Goal: Use online tool/utility: Utilize a website feature to perform a specific function

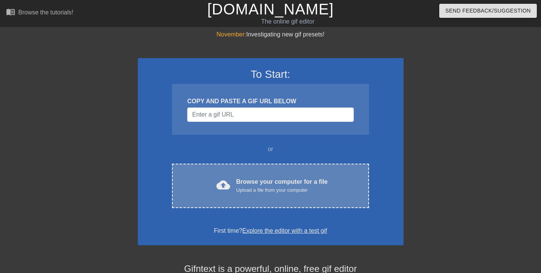
click at [287, 182] on div "Browse your computer for a file Upload a file from your computer" at bounding box center [281, 185] width 91 height 17
click at [295, 175] on div "cloud_upload Browse your computer for a file Upload a file from your computer C…" at bounding box center [270, 186] width 197 height 44
click at [271, 183] on div "Browse your computer for a file Upload a file from your computer" at bounding box center [281, 185] width 91 height 17
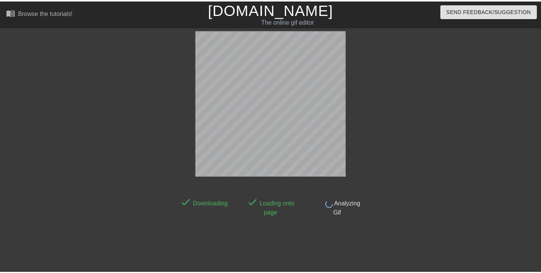
scroll to position [19, 0]
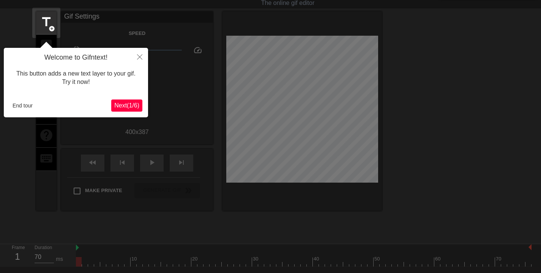
click at [14, 106] on button "End tour" at bounding box center [22, 105] width 26 height 11
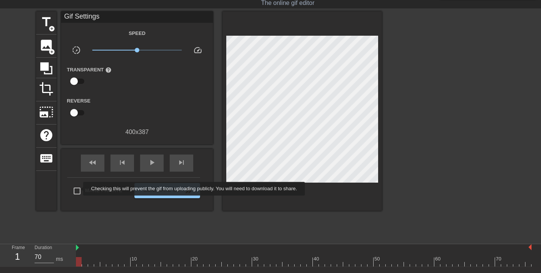
click at [78, 189] on input "Make Private" at bounding box center [77, 191] width 16 height 16
checkbox input "true"
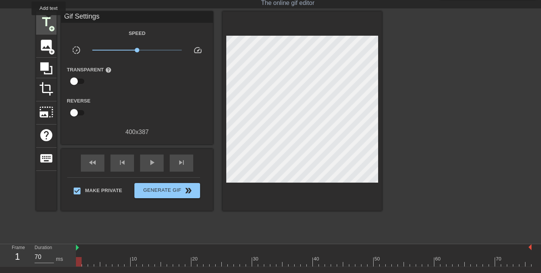
click at [49, 20] on span "title" at bounding box center [46, 22] width 14 height 14
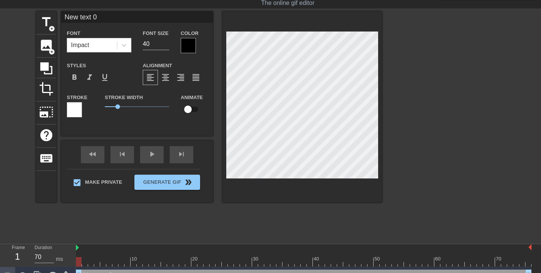
scroll to position [1, 3]
click at [216, 48] on div "title add_circle image add_circle crop photo_size_select_large help keyboard Ne…" at bounding box center [209, 106] width 346 height 191
type input "A"
type textarea "A"
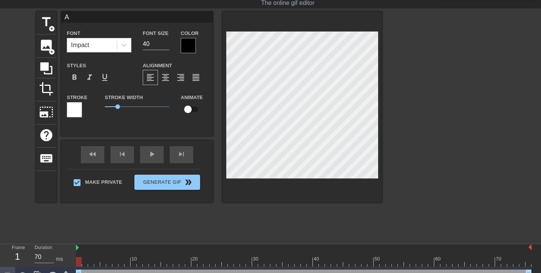
type input "An"
type textarea "An"
type input "Anp"
type textarea "Anp"
type input "An"
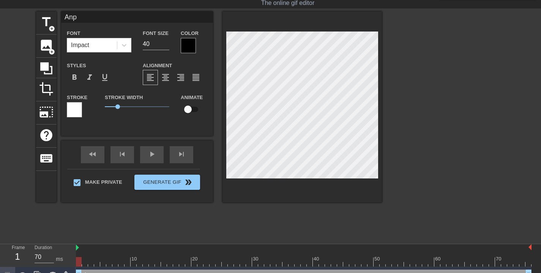
type textarea "An"
type input "Ano"
type textarea "Ano"
type input "Anot"
type textarea "Anot"
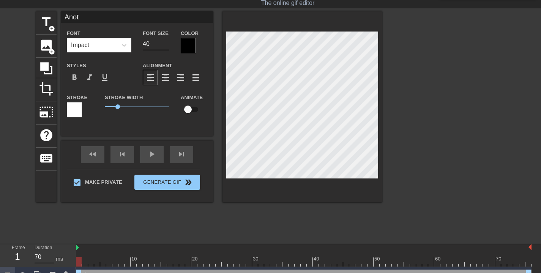
type input "Anoth"
type textarea "Anoth"
type input "Anothe"
type textarea "Anothe"
type input "Another"
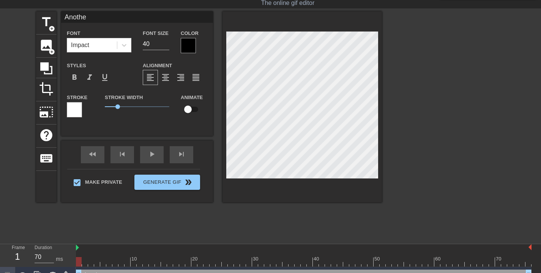
type textarea "Another"
type input "Another"
type textarea "Another"
type input "Another"
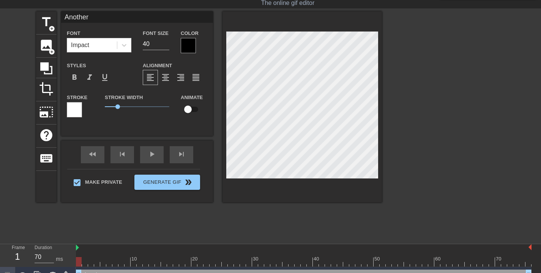
type textarea "Another"
type input "Another D"
type textarea "Another D"
type input "Another Da"
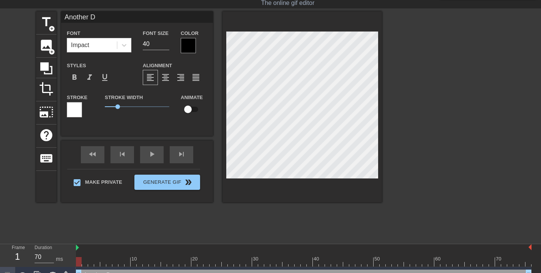
type textarea "Another Da"
type input "Another Dat"
type textarea "Another Dat"
type input "Another Da"
type textarea "Another Da"
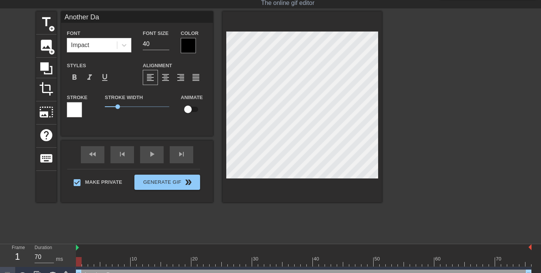
type input "Another Day"
type textarea "Another Day"
type input "Another Day"
type textarea "Another Day"
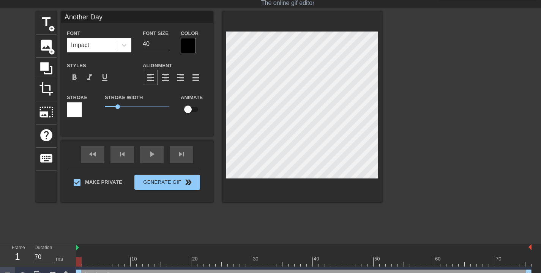
type input "Another Day A"
type textarea "Another Day A"
type input "Another Day At"
type textarea "Another Day At"
type input "Another Day At"
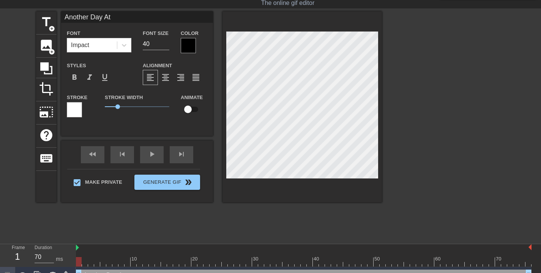
type textarea "Another Day At"
type input "Another Day At T"
type textarea "Another Day At T"
type input "Another Day At Th"
type textarea "Another Day At Th"
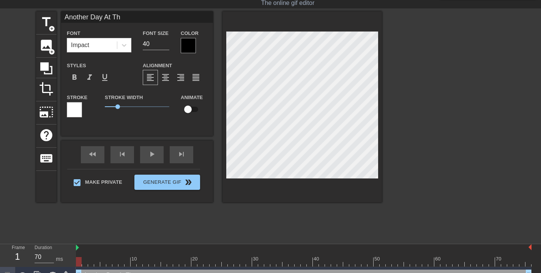
type input "Another Day At The"
type textarea "Another Day At The"
type input "Another Day At The"
type textarea "Another Day At The"
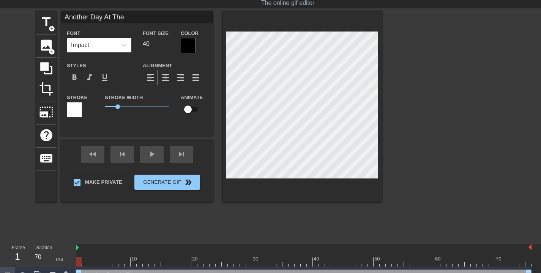
type input "Another Day At TheD"
type textarea "Another Day At The D"
type input "Another Day At TheDo"
type textarea "Another Day At The Do"
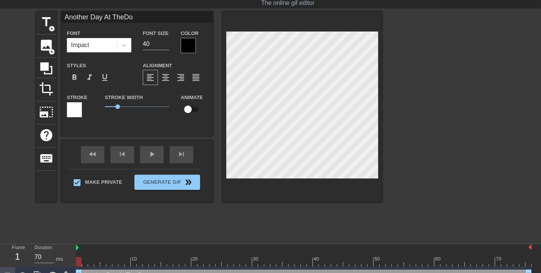
type input "Another Day At TheDoc"
type textarea "Another Day At The Doc"
type input "Another Day At TheDoct"
type textarea "Another Day At The Doct"
type input "Another Day At TheDocto"
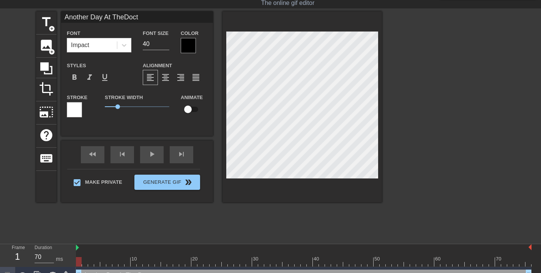
type textarea "Another Day At The Docto"
type input "Another Day At TheDoctos"
type textarea "Another Day At The Doctos"
type input "Another Day At TheDocto"
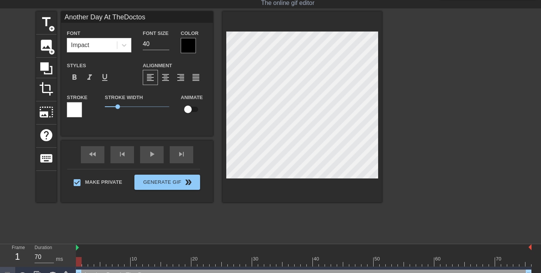
type textarea "Another Day At The Docto"
type input "Another Day At TheDoctor"
type textarea "Another Day At The Doctor"
type input "Another Day At TheDoctor'"
type textarea "Another Day At The Doctor'"
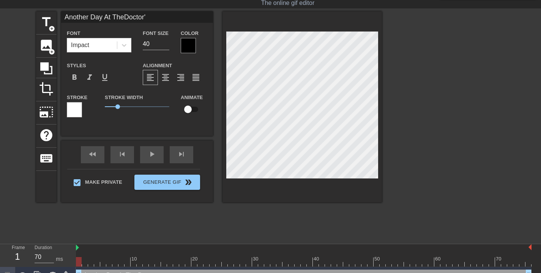
type input "Another Day At TheDoctor's"
type textarea "Another Day At The Doctor's"
type input "Another Day At TheDoctor's"
type textarea "Another Day At The Doctor's"
type input "Another Day At TheDoctor's"
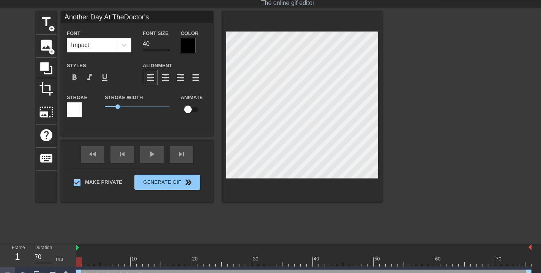
type textarea "Another Day At The Doctor's"
type input "Another Day At TheDoctor's O"
type textarea "Another Day At The Doctor's O"
type input "Another Day At TheDoctor's Of"
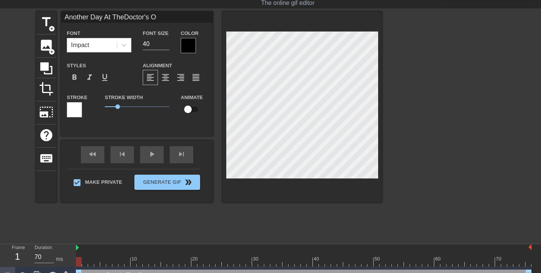
type textarea "Another Day At The Doctor's Of"
type input "Another Day At TheDoctor's Off"
type textarea "Another Day At The Doctor's Off"
type input "Another Day At TheDoctor's Offi"
type textarea "Another Day At The Doctor's Offi"
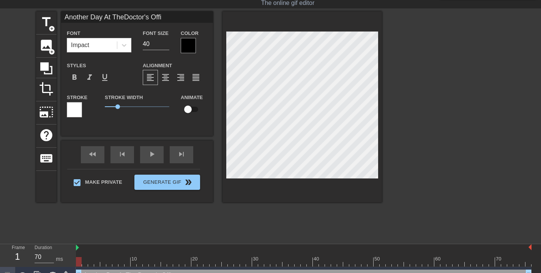
type input "Another Day At TheDoctor's Offic"
type textarea "Another Day At The Doctor's Offic"
type input "Another Day At TheDoctor's Office"
type textarea "Another Day At The Doctor's Office"
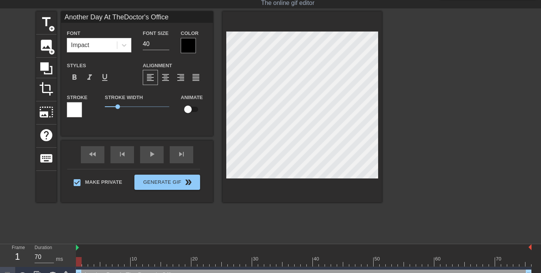
scroll to position [1, 3]
type input "Doctor's Office"
type textarea "Doctor's Office"
type input "Doctor's Office"
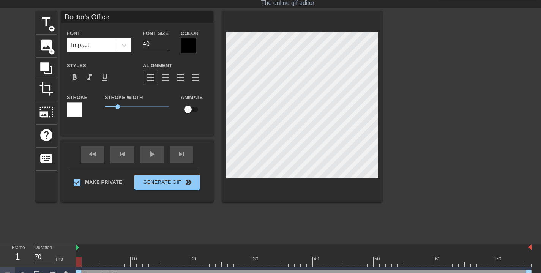
type textarea "Doctor's Office"
type input "Doctor's Or"
type textarea "Doctor's Or"
type input "Doctor's Ord"
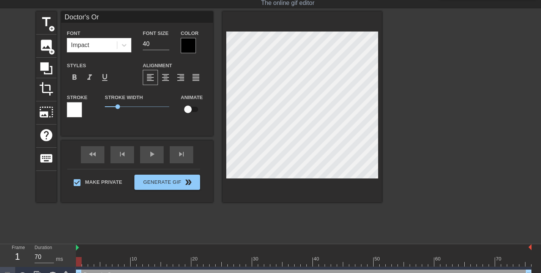
type textarea "Doctor's Ord"
type input "Doctor's Orde"
type textarea "Doctor's Orde"
type input "Doctor's Order"
type textarea "Doctor's Order"
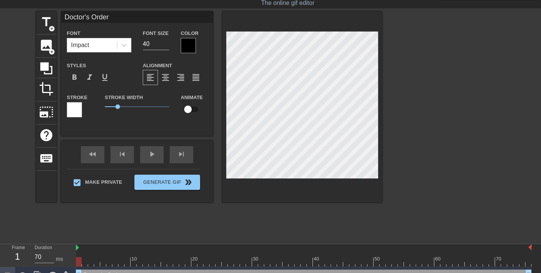
type input "Doctor's Orders"
type textarea "Doctor's Orders"
type input "Doctor's Orders"
type textarea "Doctor's Orders"
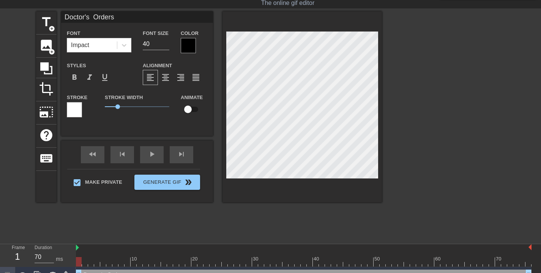
scroll to position [1, 1]
type input "Doctor's Orders"
type textarea "Doctor's Orders"
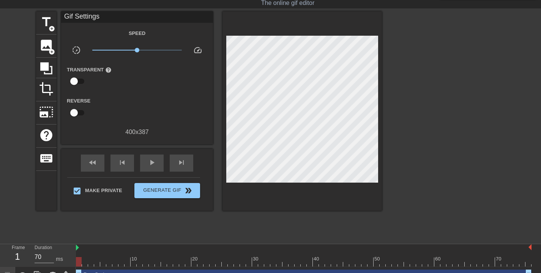
scroll to position [1, 2]
type textarea "Doc's Order"
click at [91, 271] on div "Doc's Order drag_handle drag_handle" at bounding box center [303, 274] width 455 height 11
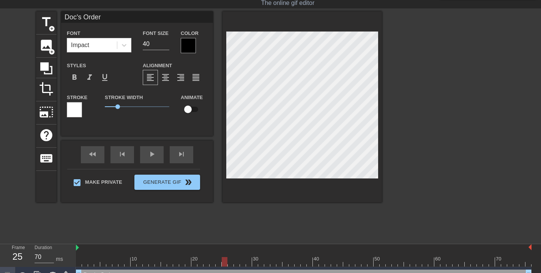
drag, startPoint x: 78, startPoint y: 263, endPoint x: 223, endPoint y: 248, distance: 145.7
click at [223, 248] on div "10 20 30 40 50 60 70" at bounding box center [303, 255] width 455 height 22
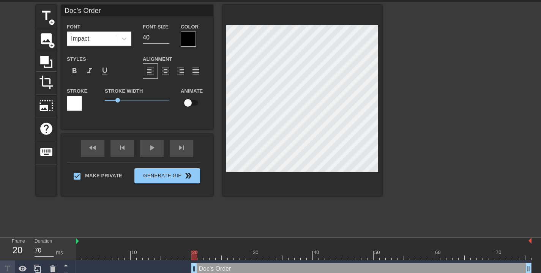
scroll to position [31, 0]
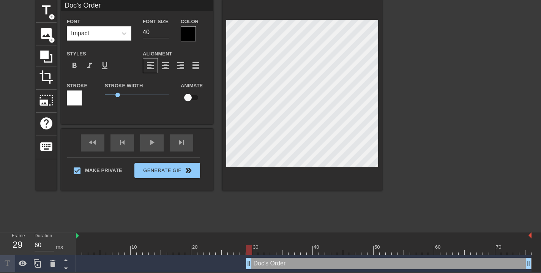
type input "70"
drag, startPoint x: 79, startPoint y: 272, endPoint x: 255, endPoint y: 263, distance: 176.7
type textarea "DoctOrder"
type input "DoctOrder"
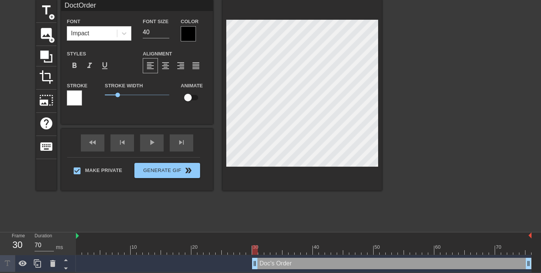
type textarea "DoctoOrder"
type input "DoctoOrder"
type textarea "DoctorOrder"
type input "DoctorOrder"
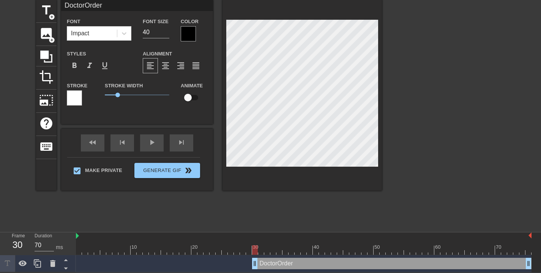
type textarea "DoctorsOrder"
type input "DoctorsOrder"
type textarea "DoctorOrder"
type input "DoctorOrder"
type textarea "Doctor'Order"
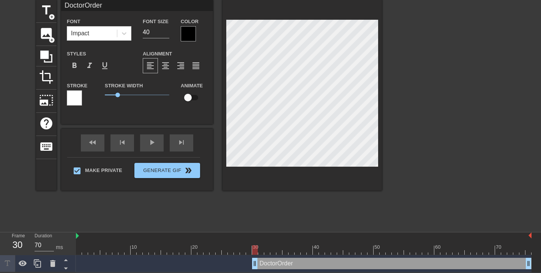
type input "Doctor'Order"
type textarea "Doctor'sOrder"
type input "Doctor'sOrder"
type textarea "Doctor's Order"
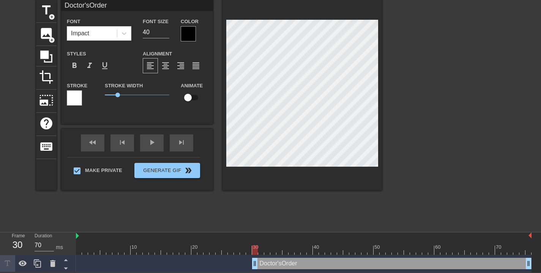
type input "Doctor's Order"
type textarea "Doctor's Order"
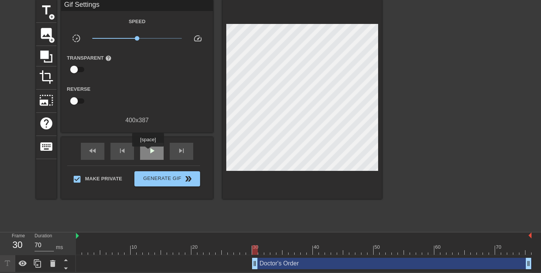
click at [149, 152] on span "play_arrow" at bounding box center [151, 150] width 9 height 9
click at [267, 263] on div "Doctor's Order drag_handle drag_handle" at bounding box center [391, 263] width 279 height 11
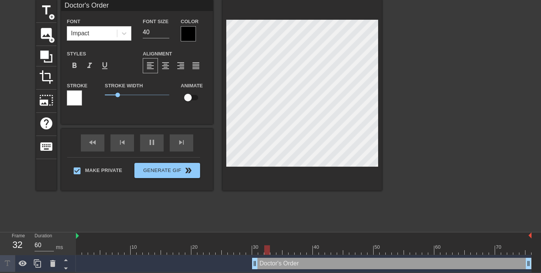
type input "70"
click at [192, 48] on div "title add_circle image add_circle crop photo_size_select_large help keyboard Do…" at bounding box center [209, 95] width 346 height 191
type input "A"
type textarea "A"
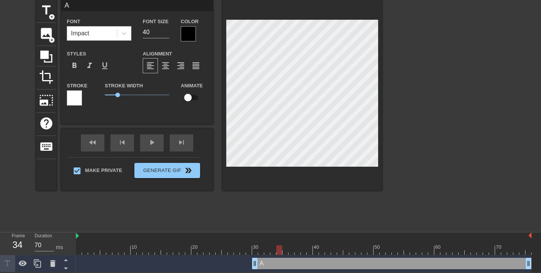
scroll to position [1, 1]
type input "At"
type textarea "At"
type input "At"
type textarea "At"
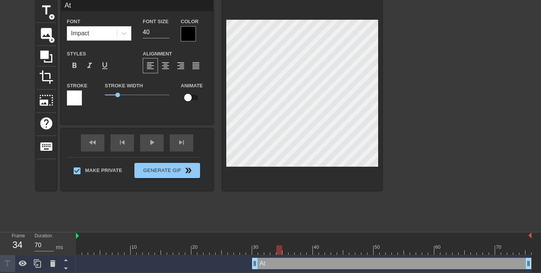
type input "At Y"
type textarea "At Y"
type input "At Yo"
type textarea "At Yo"
type input "At You"
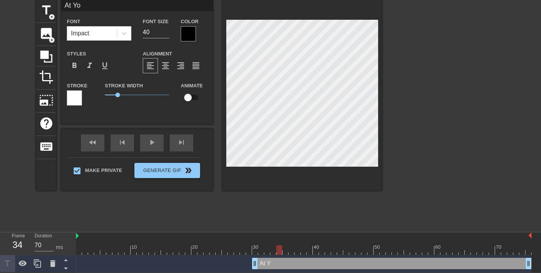
type textarea "At You"
type input "At Your"
type textarea "At Your"
type input "At Your"
type textarea "At Your"
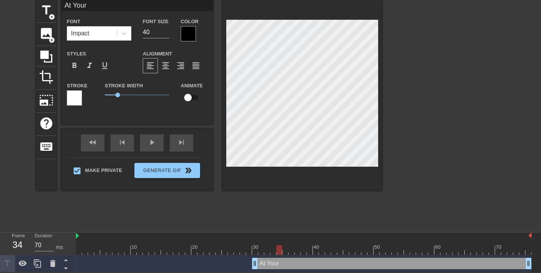
type input "At Your R"
type textarea "At Your R"
type input "At Your Re"
type textarea "At Your Re"
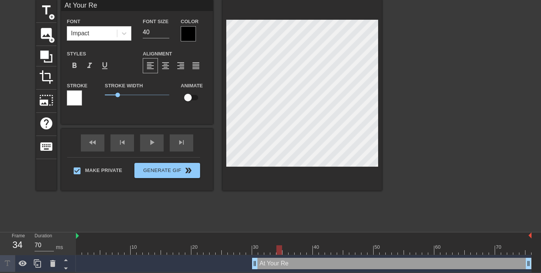
type input "At Your Req"
type textarea "At Your Req"
type input "At Your Requ"
type textarea "At Your Requ"
type input "At Your Reque"
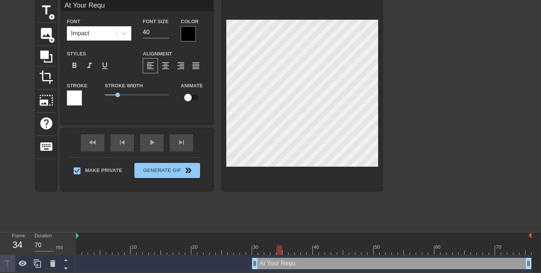
type textarea "At Your Reque"
type input "At Your Reques"
type textarea "At Your Reques"
type input "At Your Request"
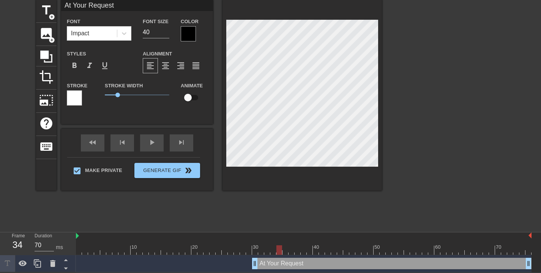
type textarea "At Your Request"
type input "At Your Request"
type textarea "At Your Request"
type input "At Your Request"
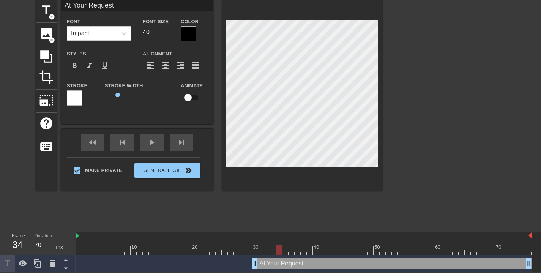
type textarea "At Your Request"
type input "At Your A"
type textarea "At Your A"
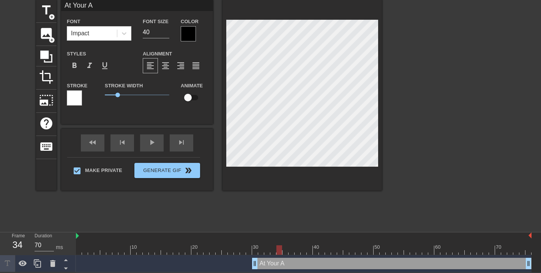
type input "At Your As"
type textarea "At Your As"
type input "At Your Ass"
type textarea "At Your Ass"
type input "At Your Assi"
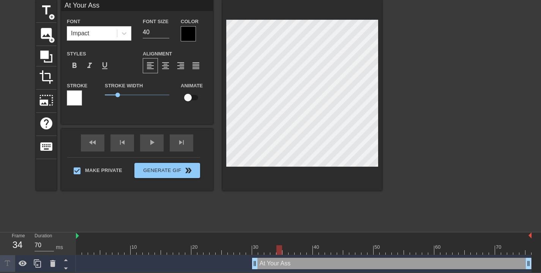
type textarea "At Your Assi"
type input "At Your Assis"
type textarea "At Your Assis"
type input "At Your Assist"
type textarea "At Your Assist"
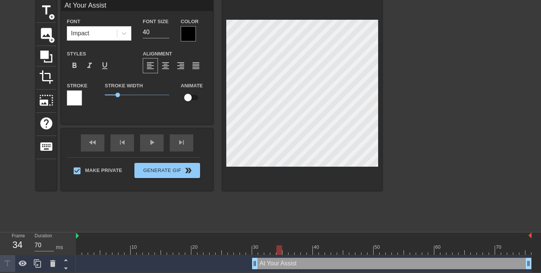
type input "At Your Assista"
type textarea "At Your Assista"
type input "At Your Assistan"
type textarea "At Your Assistan"
type input "At Your Assistanc"
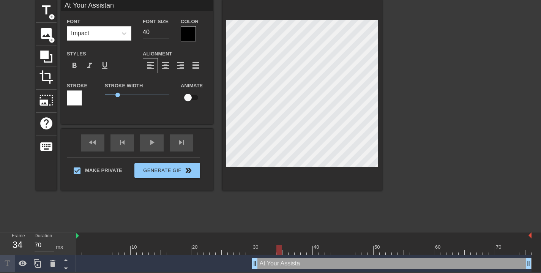
type textarea "At Your Assistanc"
type input "At Your Assistance"
type textarea "At Your Assistance"
type input "At Your Assistance"
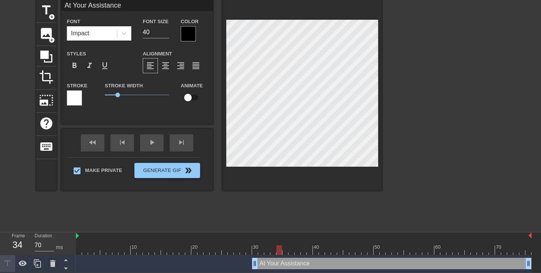
scroll to position [1, 1]
type textarea "At Your Assistance"
type input "At Your Assistance"
type textarea "At Your Assistance"
type input "At Your Assistance"
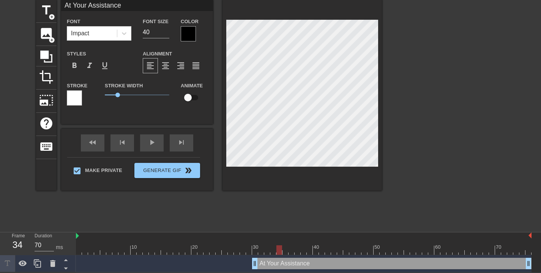
type textarea "At Your Assistance"
type input "At Your Assistance"
type textarea "At Your Assistance"
click at [221, 35] on div "title add_circle image add_circle crop photo_size_select_large help keyboard At…" at bounding box center [209, 95] width 346 height 191
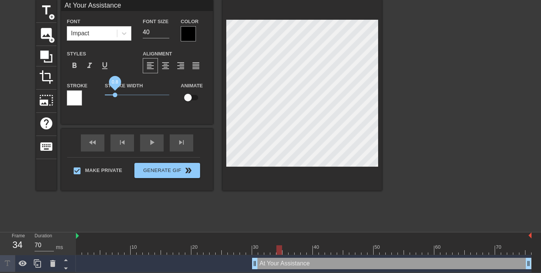
type input "At Your Assistance"
drag, startPoint x: 120, startPoint y: 94, endPoint x: 115, endPoint y: 94, distance: 4.6
click at [115, 94] on span "0.8" at bounding box center [115, 95] width 5 height 5
type input "At Your Assistance"
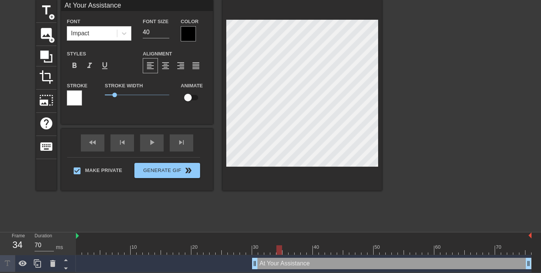
type textarea "At Your Assistance"
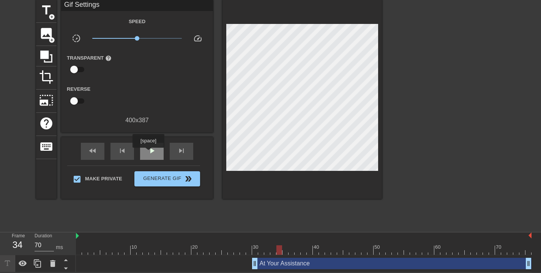
click at [152, 151] on span "play_arrow" at bounding box center [151, 150] width 9 height 9
drag, startPoint x: 257, startPoint y: 263, endPoint x: 227, endPoint y: 263, distance: 30.0
click at [224, 249] on div at bounding box center [303, 249] width 455 height 9
drag, startPoint x: 224, startPoint y: 264, endPoint x: 217, endPoint y: 263, distance: 6.9
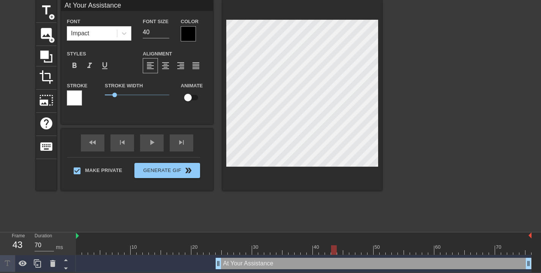
scroll to position [1, 2]
click at [155, 137] on div "fast_rewind skip_previous play_arrow skip_next" at bounding box center [137, 143] width 124 height 28
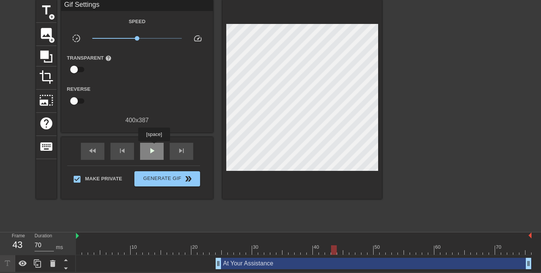
click at [155, 147] on span "play_arrow" at bounding box center [151, 150] width 9 height 9
type input "60"
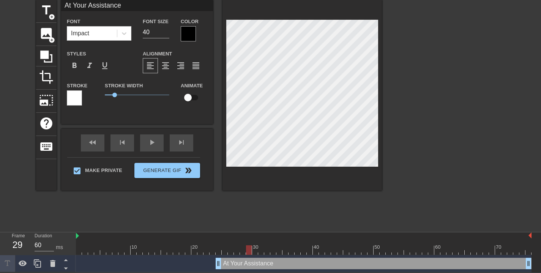
scroll to position [2, 3]
type input "S"
type textarea "S"
type input "So"
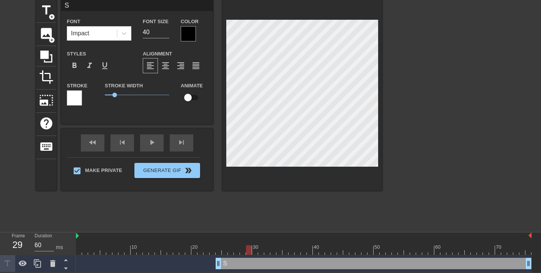
type textarea "So"
type input "Soe"
type textarea "Soe"
type input "So"
type textarea "So"
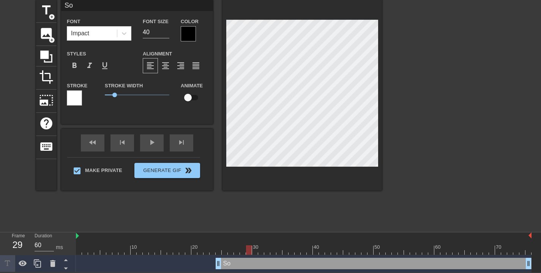
type input "Som"
type textarea "Som"
type input "Some"
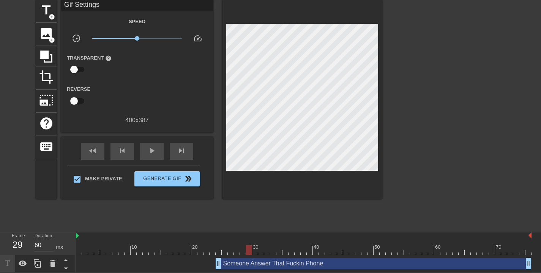
scroll to position [2, 3]
click at [261, 260] on div "Someone Answer That Fuckin Phone drag_handle drag_handle" at bounding box center [374, 263] width 316 height 11
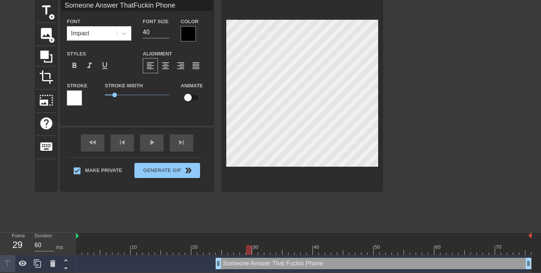
scroll to position [2, 3]
click at [217, 29] on div "title add_circle image add_circle crop photo_size_select_large help keyboard So…" at bounding box center [209, 95] width 346 height 191
drag, startPoint x: 116, startPoint y: 95, endPoint x: 121, endPoint y: 96, distance: 5.3
click at [121, 96] on span "1.25" at bounding box center [121, 95] width 5 height 5
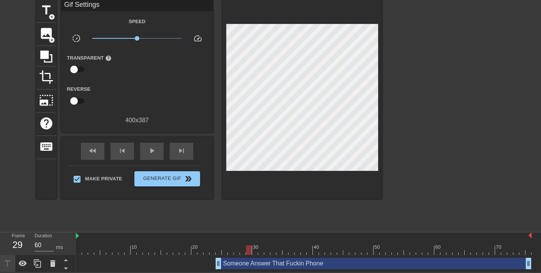
click at [276, 264] on div "Someone Answer That Fuckin Phone drag_handle drag_handle" at bounding box center [374, 263] width 316 height 11
click at [154, 154] on span "play_arrow" at bounding box center [151, 150] width 9 height 9
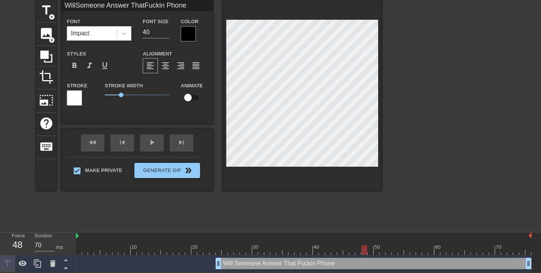
scroll to position [1, 1]
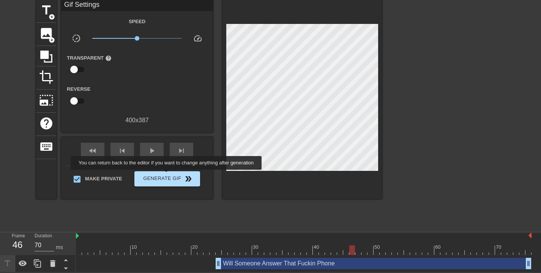
click at [171, 175] on span "Generate Gif double_arrow" at bounding box center [167, 178] width 60 height 9
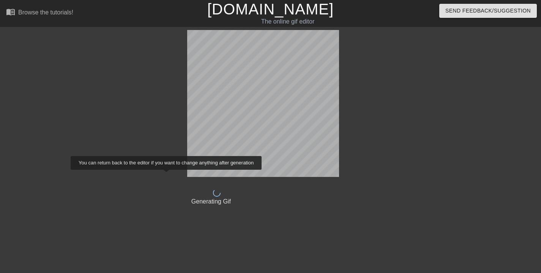
scroll to position [0, 0]
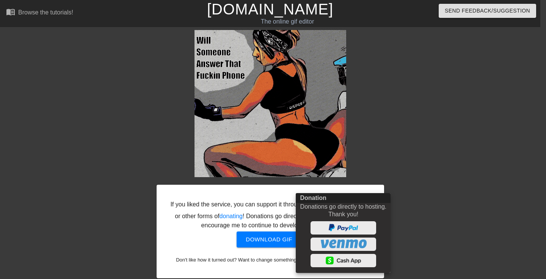
click at [438, 155] on div at bounding box center [273, 139] width 546 height 279
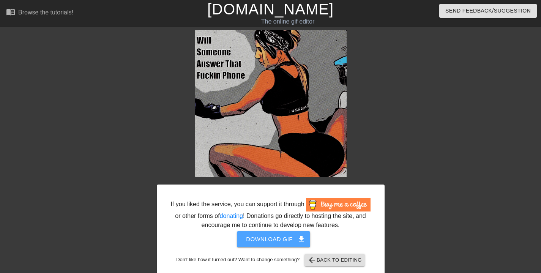
click at [268, 244] on span "Download gif get_app" at bounding box center [273, 239] width 55 height 10
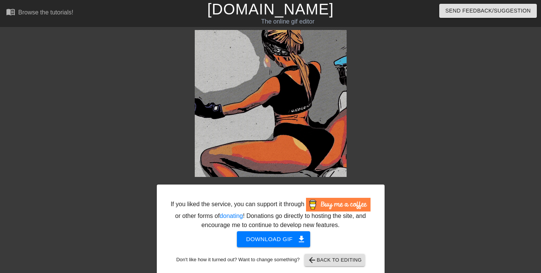
scroll to position [17, 0]
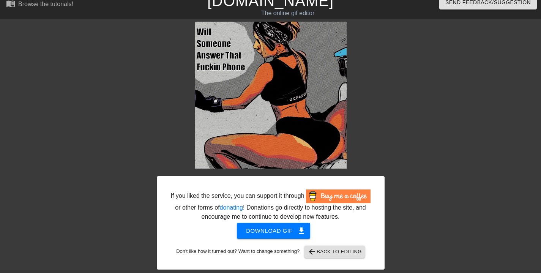
click at [348, 247] on span "arrow_back Back to Editing" at bounding box center [334, 251] width 54 height 9
